Goal: Obtain resource: Download file/media

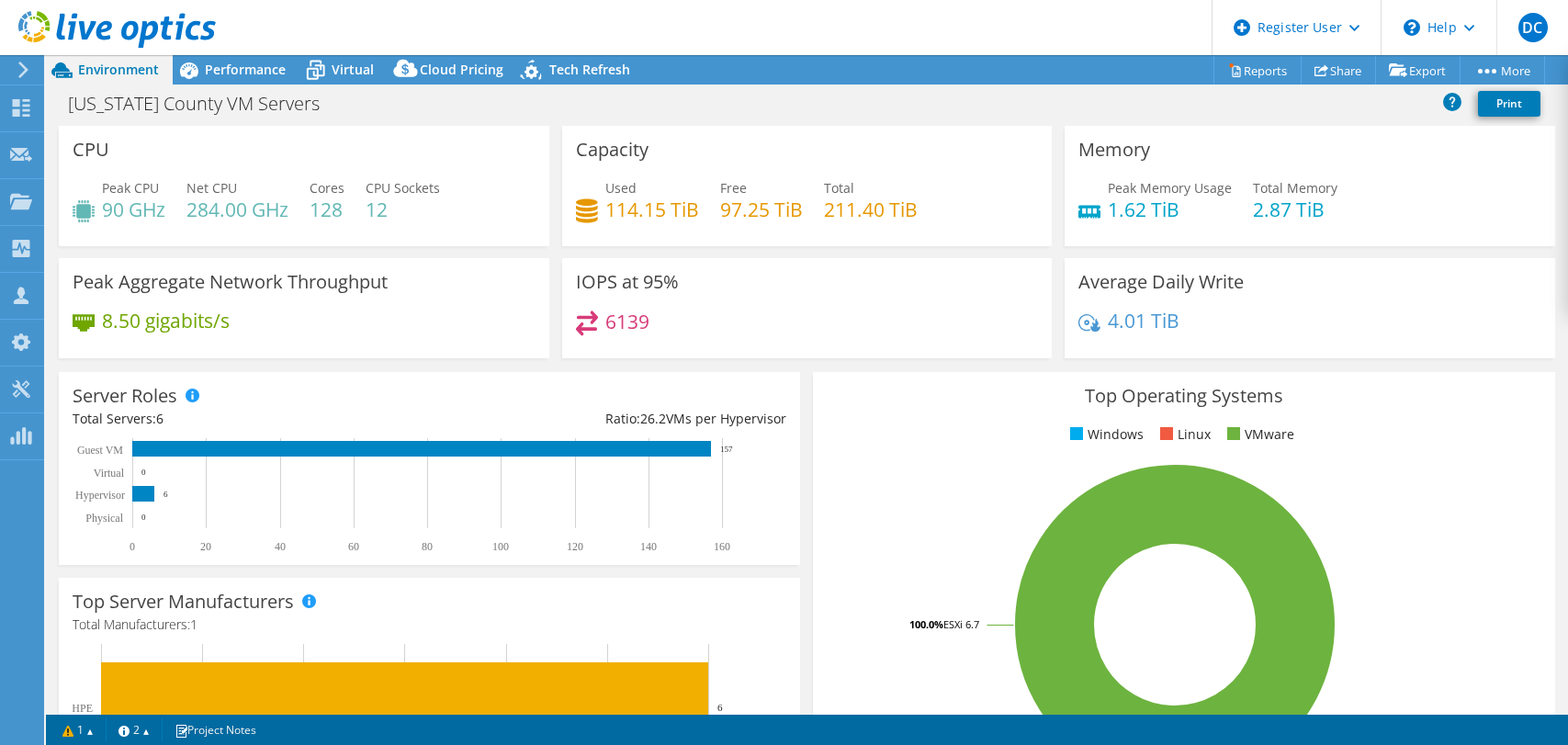
select select "USD"
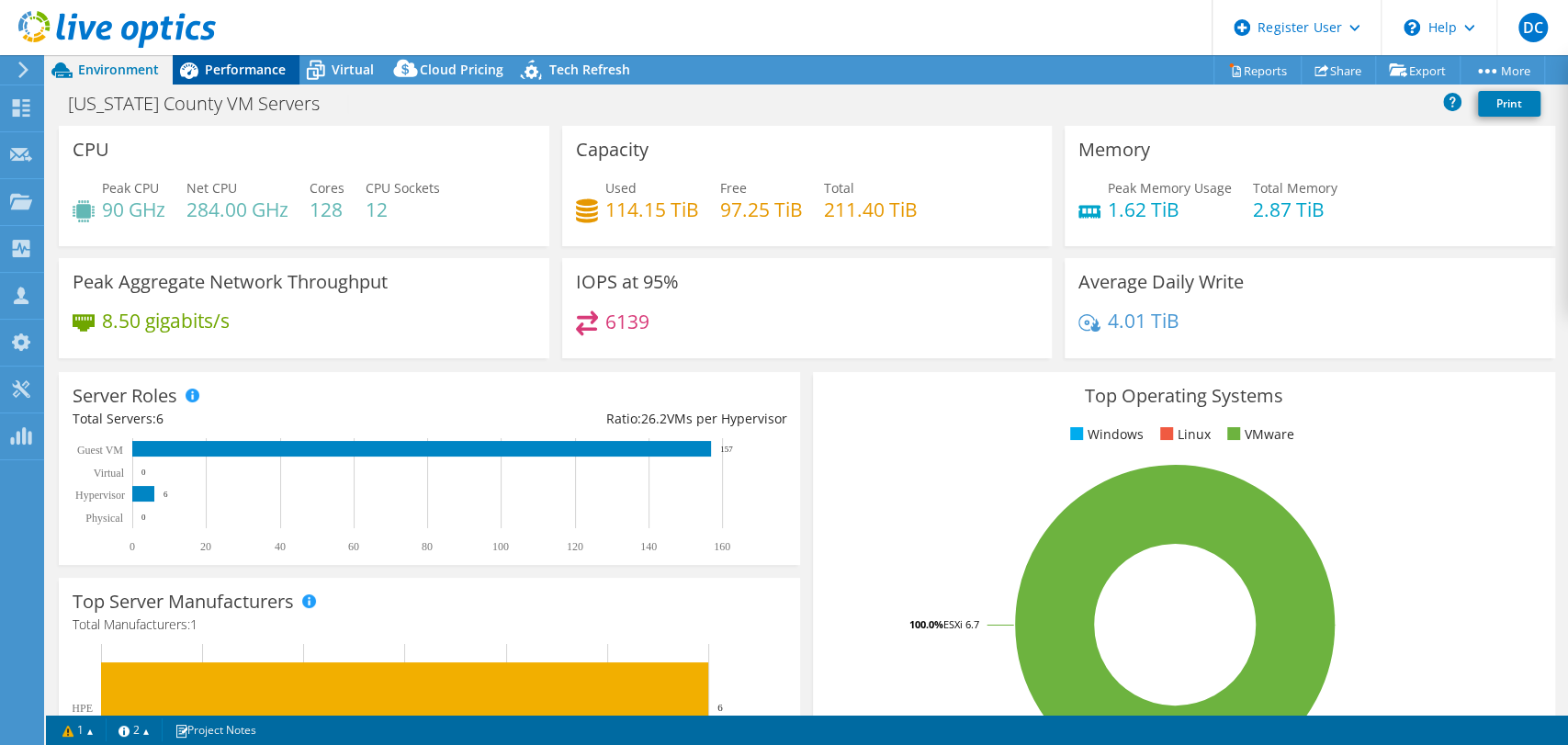
click at [238, 66] on span "Performance" at bounding box center [246, 69] width 81 height 18
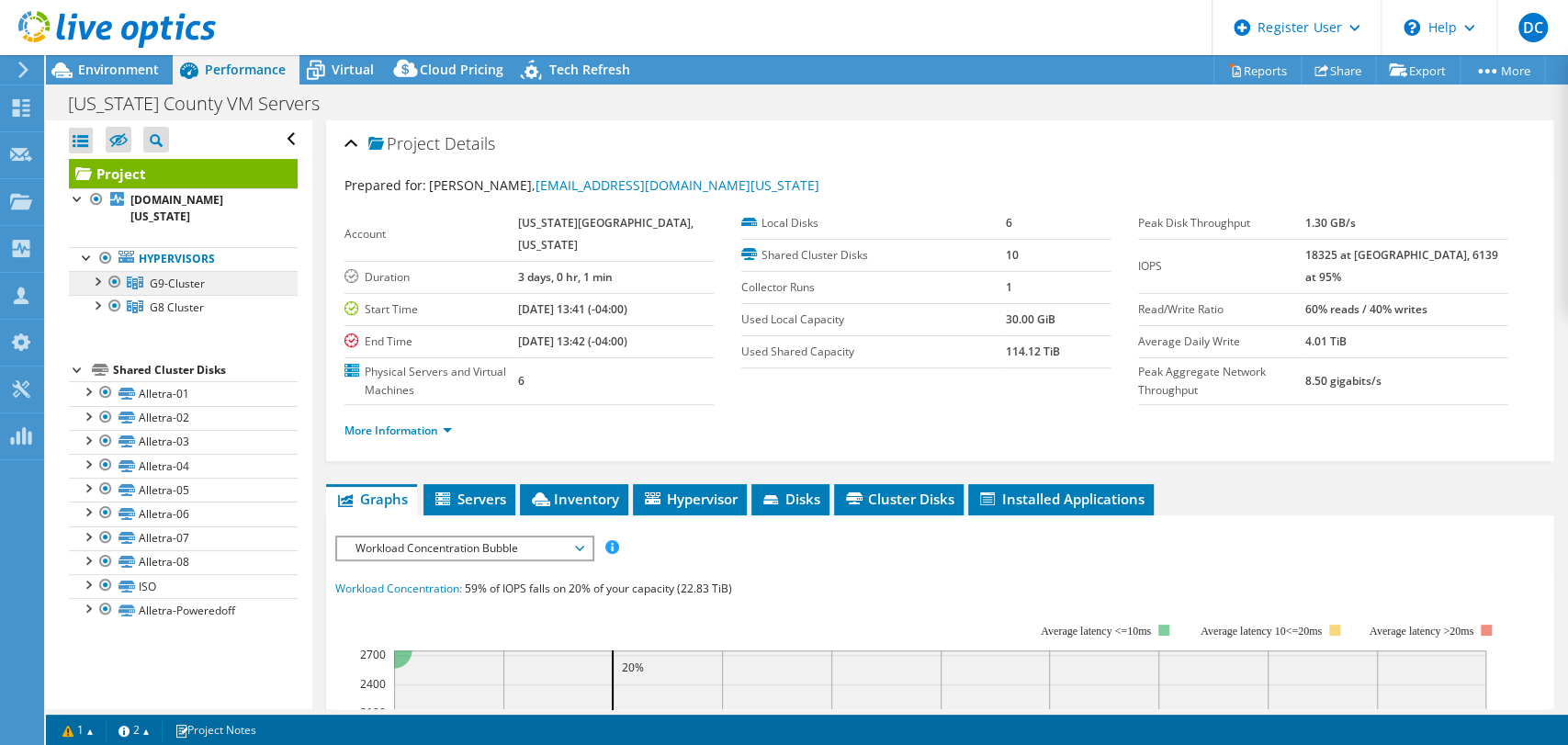
click at [230, 271] on link "G9-Cluster" at bounding box center [183, 283] width 229 height 24
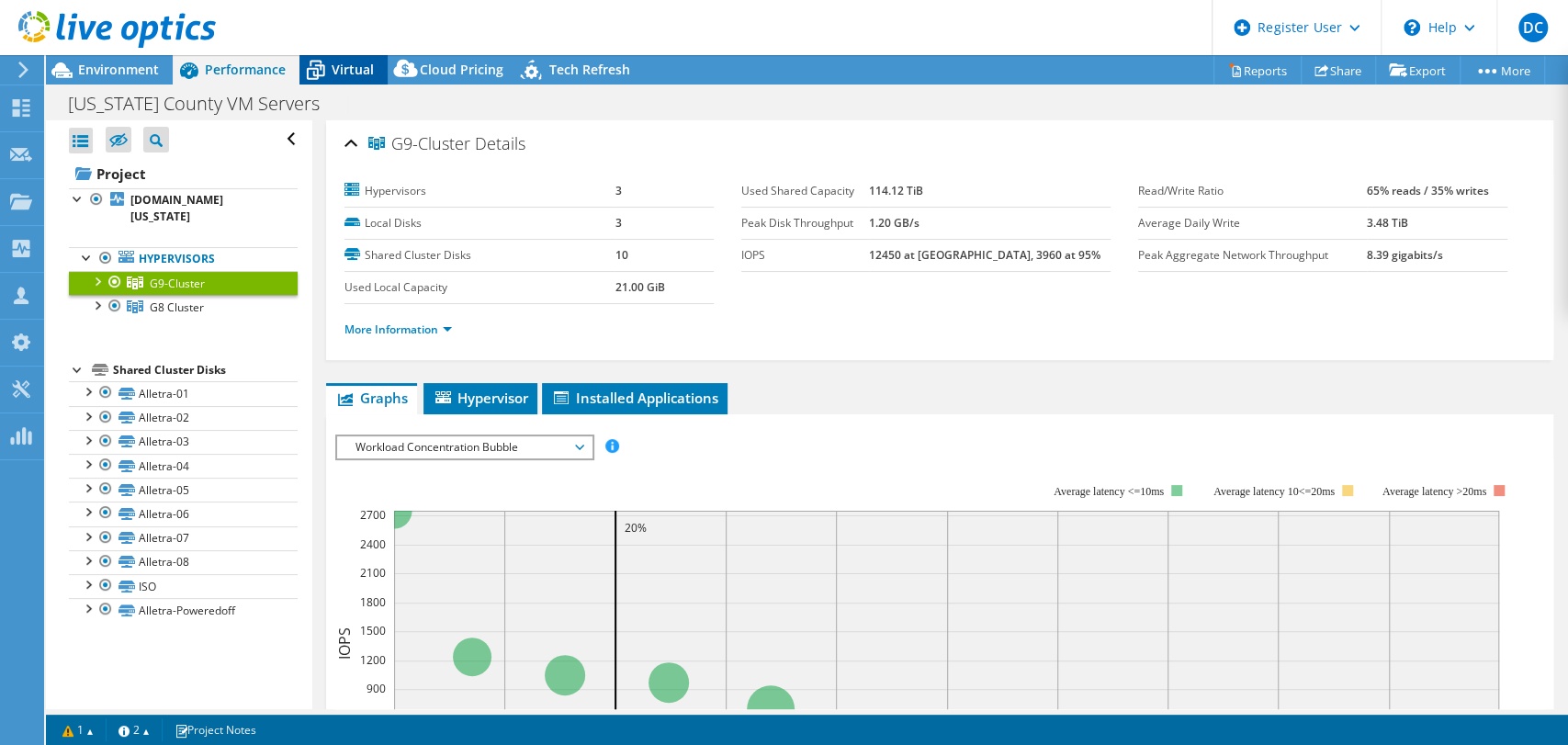
click at [319, 61] on icon at bounding box center [316, 63] width 12 height 7
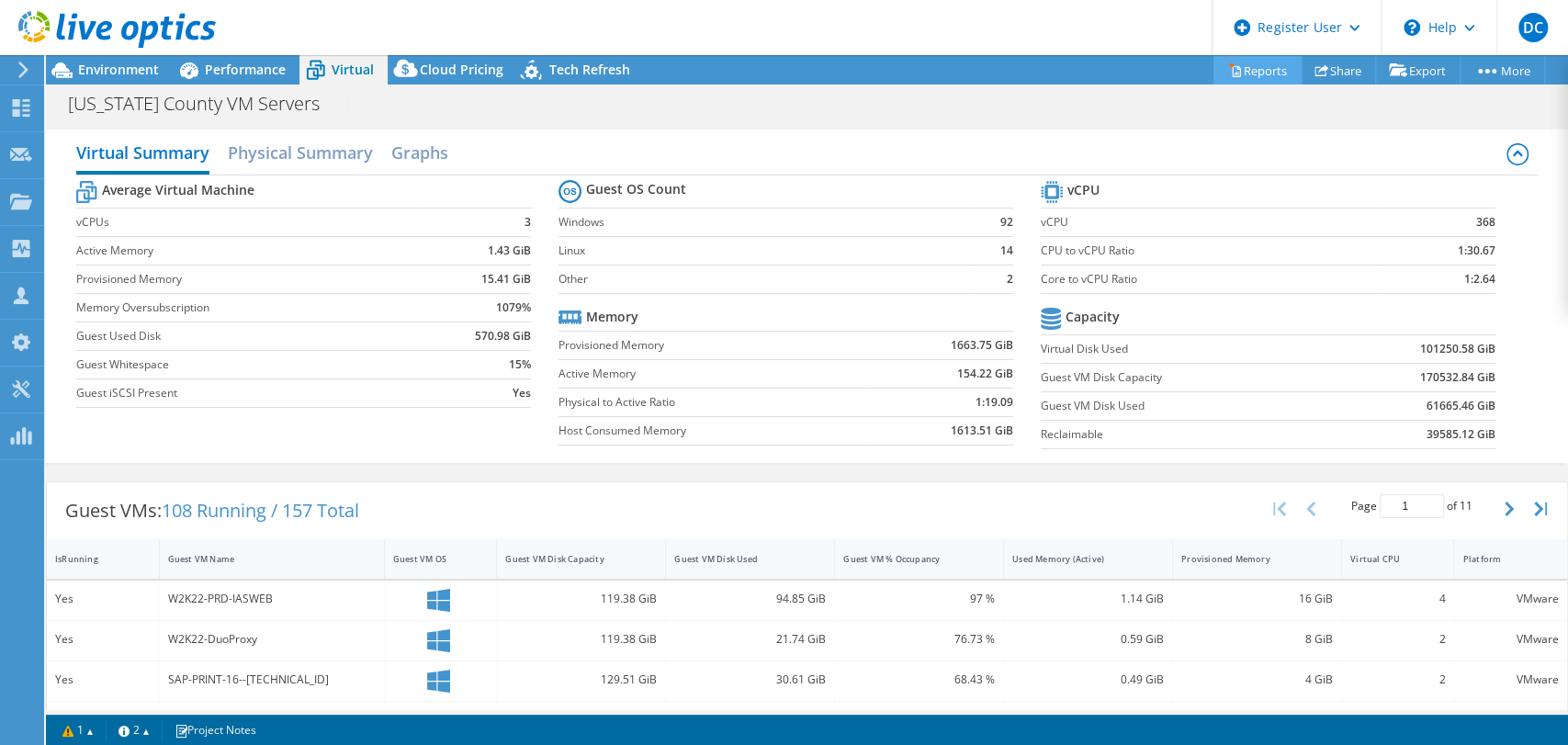
click at [1246, 63] on link "Reports" at bounding box center [1256, 70] width 88 height 29
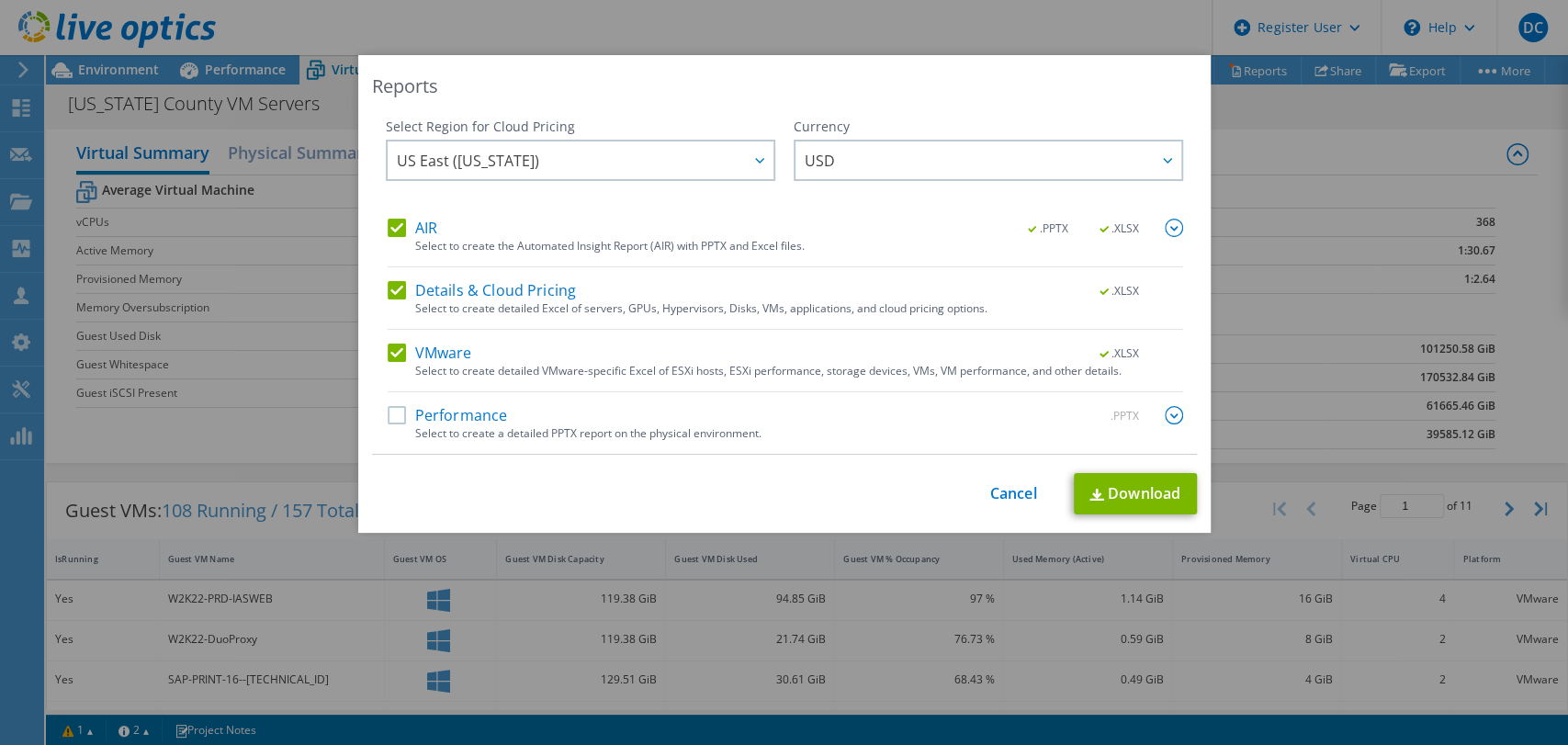
click at [390, 416] on label "Performance" at bounding box center [448, 415] width 120 height 19
click at [0, 0] on input "Performance" at bounding box center [0, 0] width 0 height 0
click at [394, 410] on label "Performance" at bounding box center [448, 415] width 120 height 19
click at [0, 0] on input "Performance" at bounding box center [0, 0] width 0 height 0
click at [1115, 495] on link "Download" at bounding box center [1135, 494] width 123 height 41
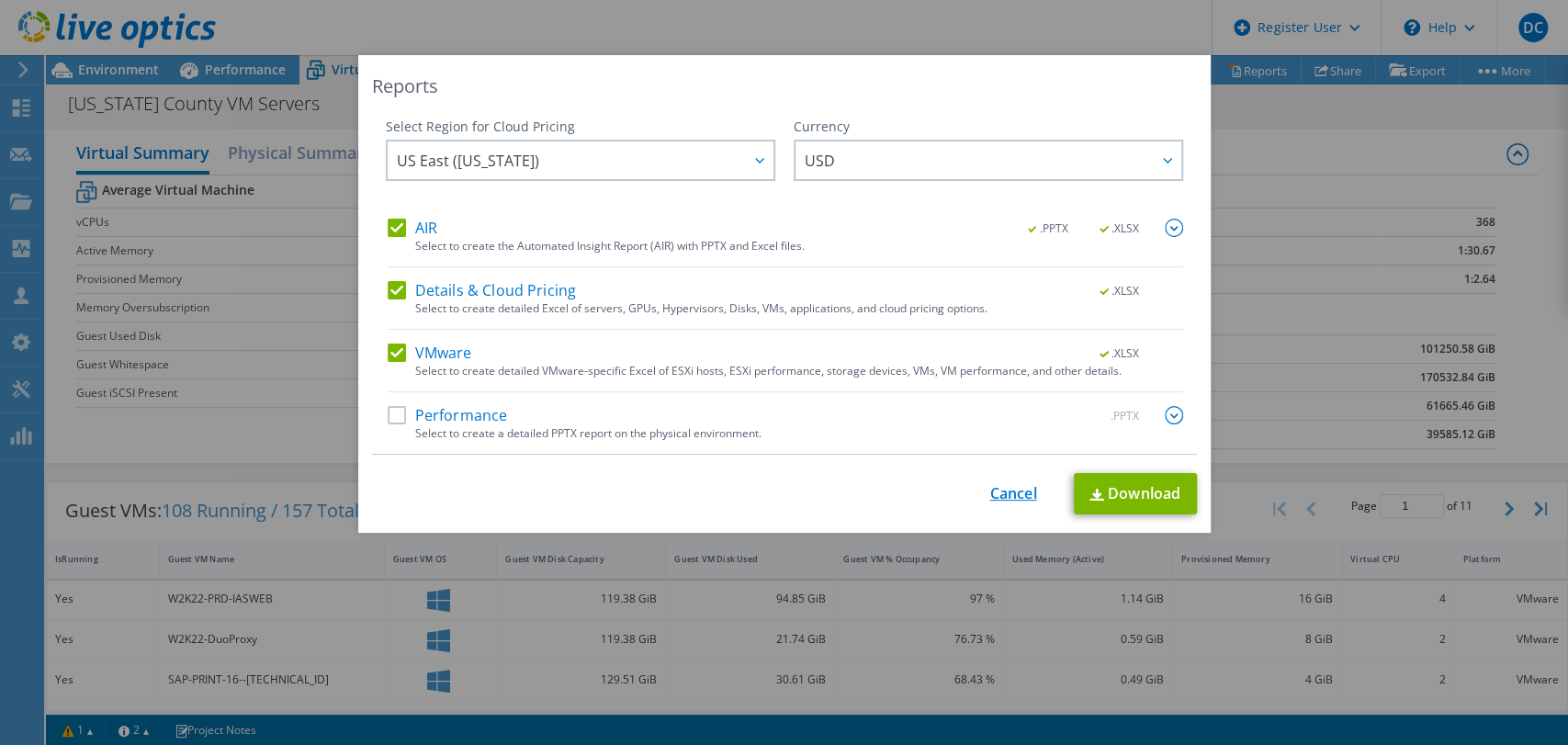
click at [1008, 489] on link "Cancel" at bounding box center [1013, 494] width 46 height 18
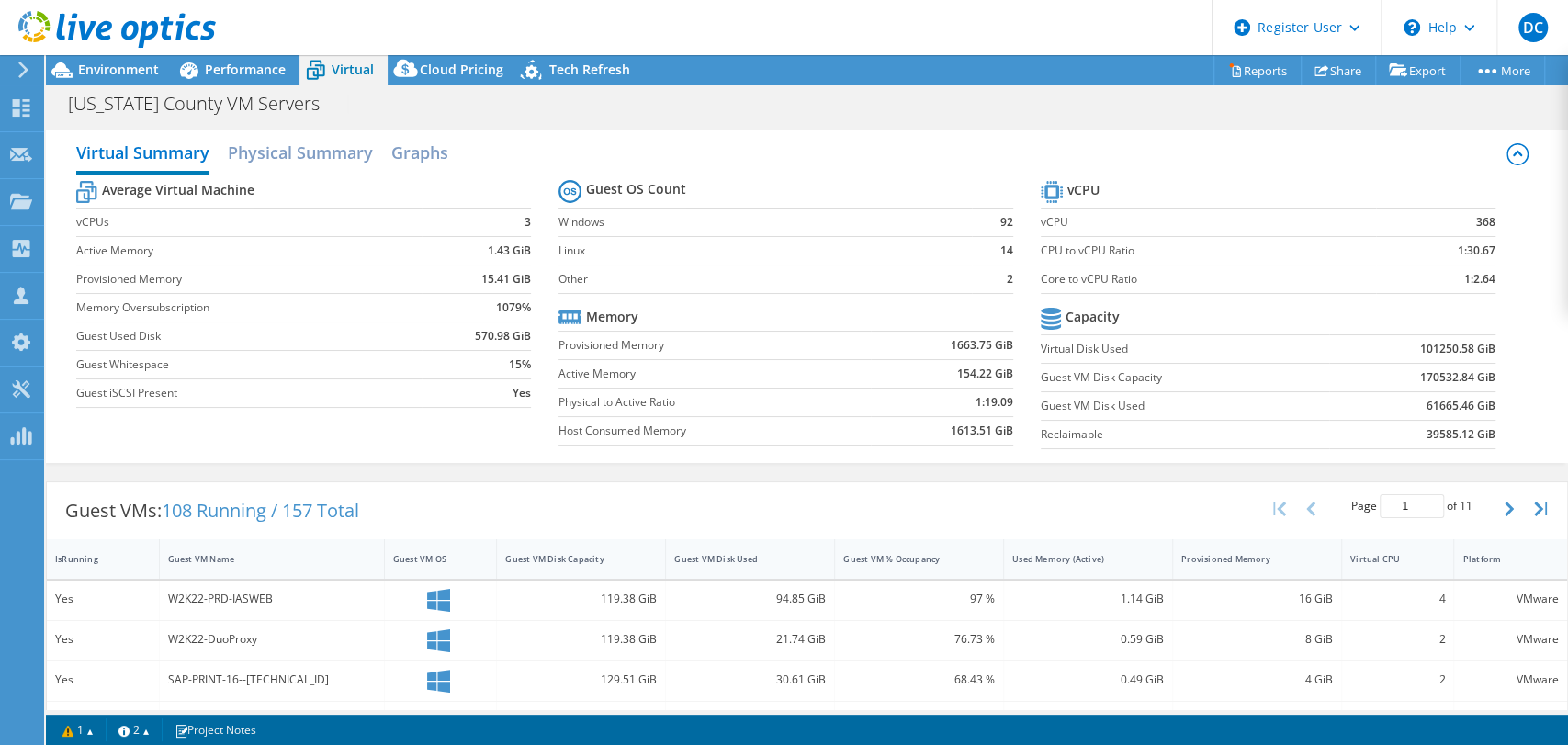
click at [221, 51] on header "DC Dell User [PERSON_NAME] [PERSON_NAME][EMAIL_ADDRESS][DOMAIN_NAME] Dell My Pr…" at bounding box center [784, 28] width 1568 height 55
click at [224, 62] on span "Performance" at bounding box center [246, 69] width 81 height 18
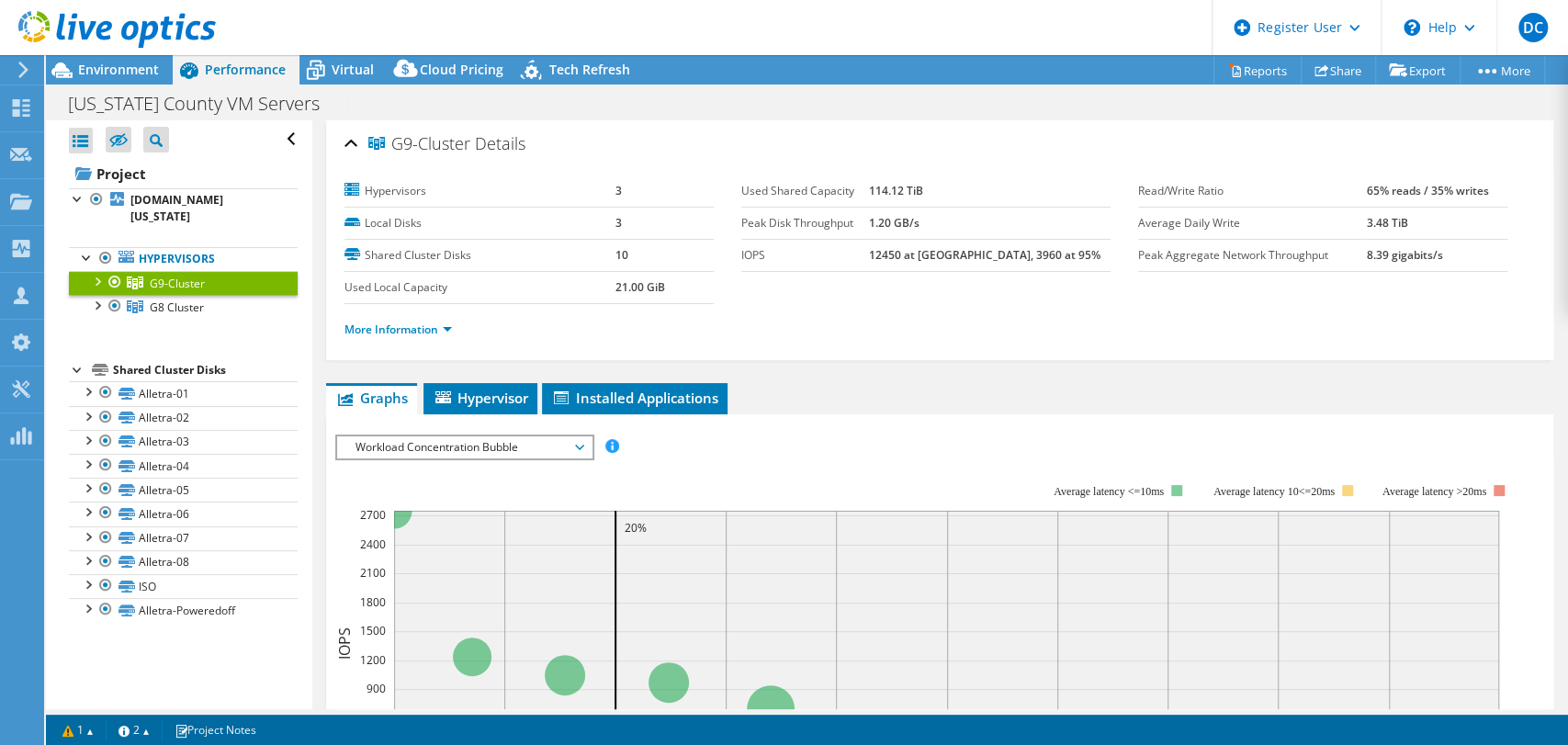
click at [96, 271] on div at bounding box center [96, 280] width 19 height 19
